Goal: Task Accomplishment & Management: Manage account settings

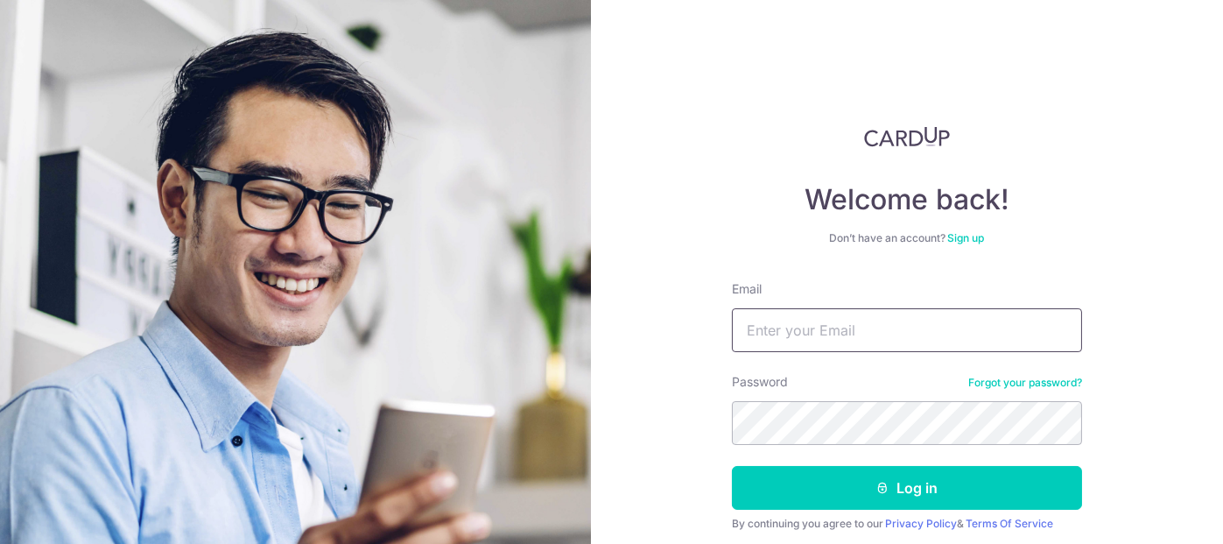
click at [840, 333] on input "Email" at bounding box center [907, 330] width 350 height 44
type input "[EMAIL_ADDRESS][DOMAIN_NAME]"
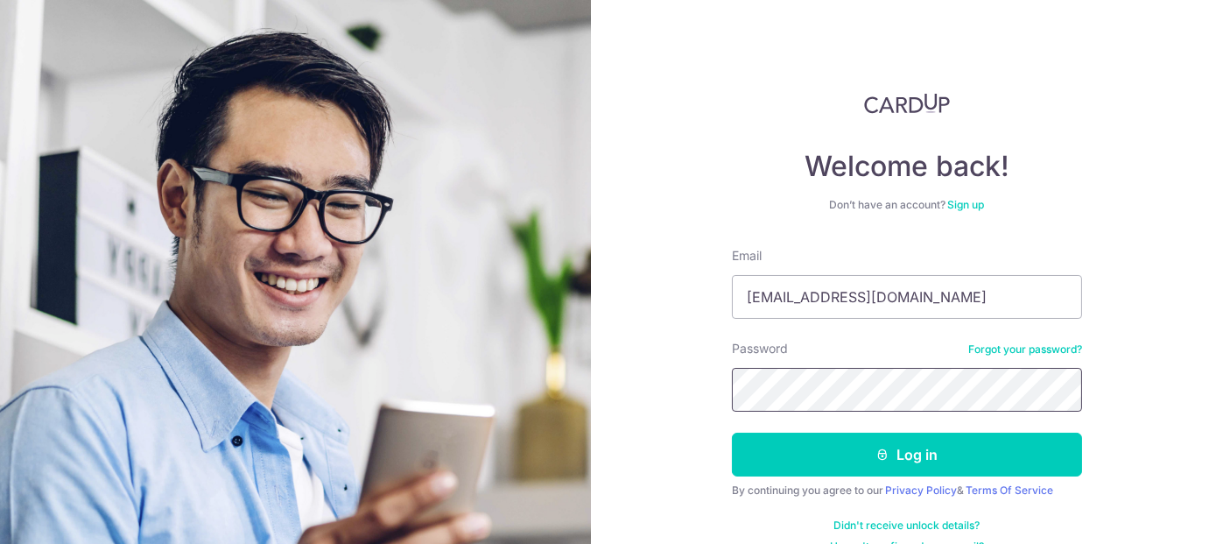
scroll to position [63, 0]
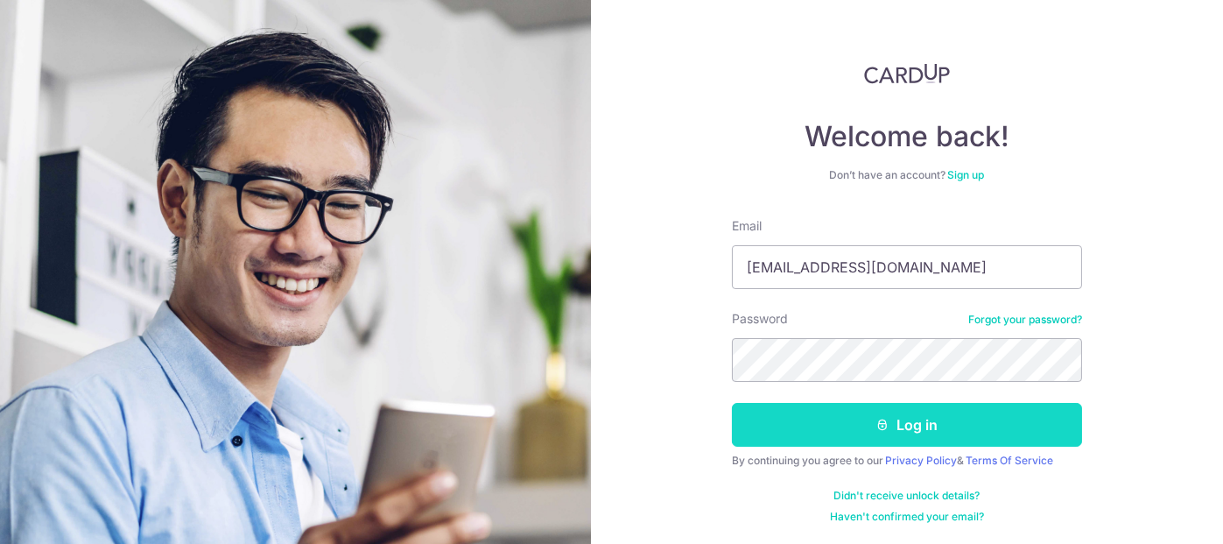
click at [936, 424] on button "Log in" at bounding box center [907, 425] width 350 height 44
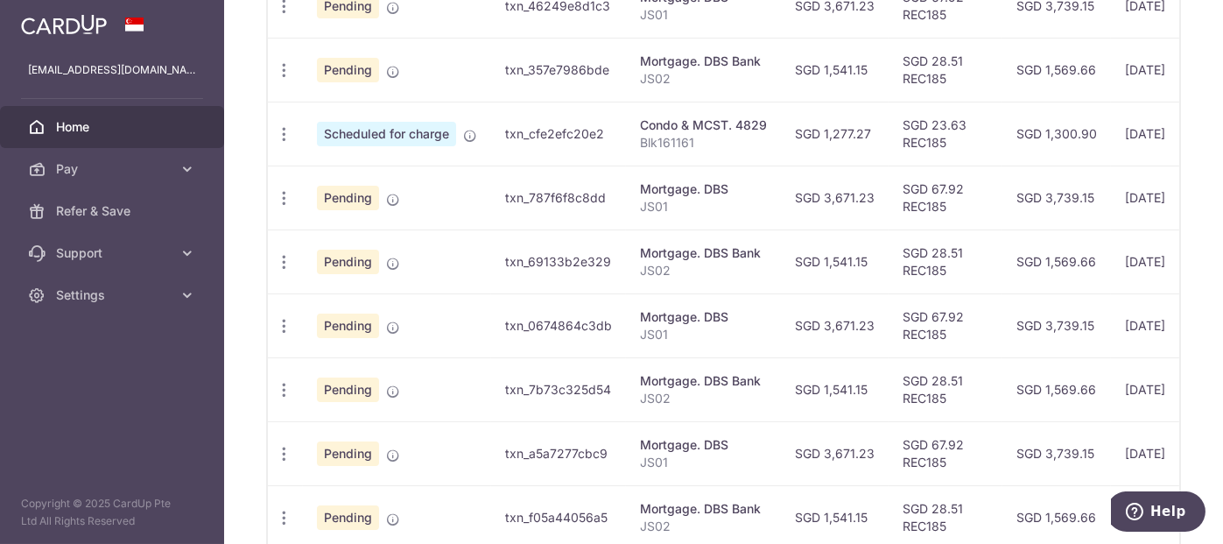
scroll to position [812, 0]
